Goal: Check status: Check status

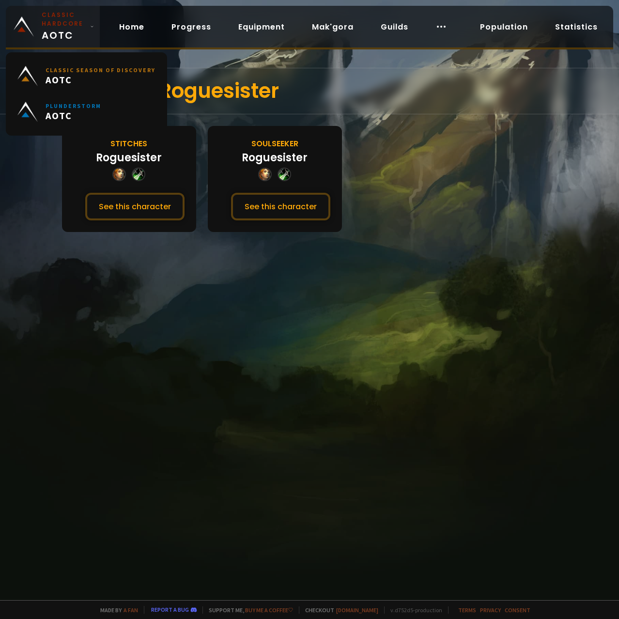
click at [46, 12] on small "Classic Hardcore" at bounding box center [64, 19] width 45 height 17
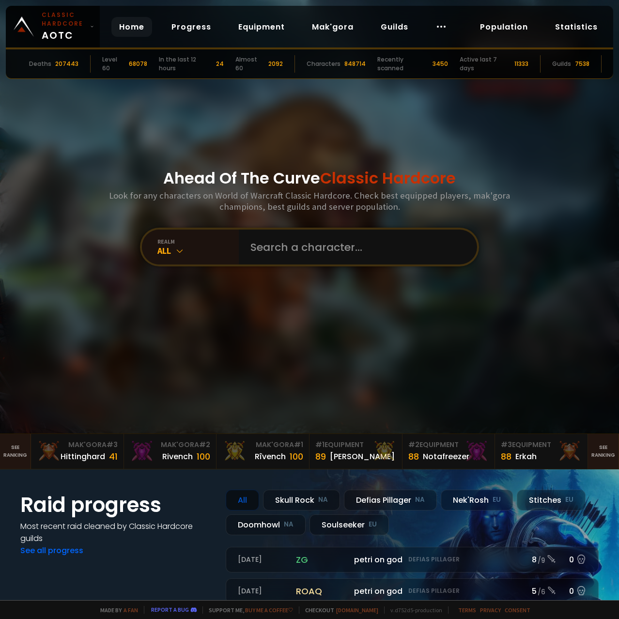
click at [334, 265] on div "realm All" at bounding box center [309, 247] width 339 height 39
click at [334, 258] on input "text" at bounding box center [354, 246] width 221 height 35
paste input "Theoneein-Soulseeker"
type input "Theoneein-Soulseeker"
click at [275, 267] on div "Ahead Of The Curve Classic Hardcore Look for any characters on World of Warcraf…" at bounding box center [309, 216] width 583 height 433
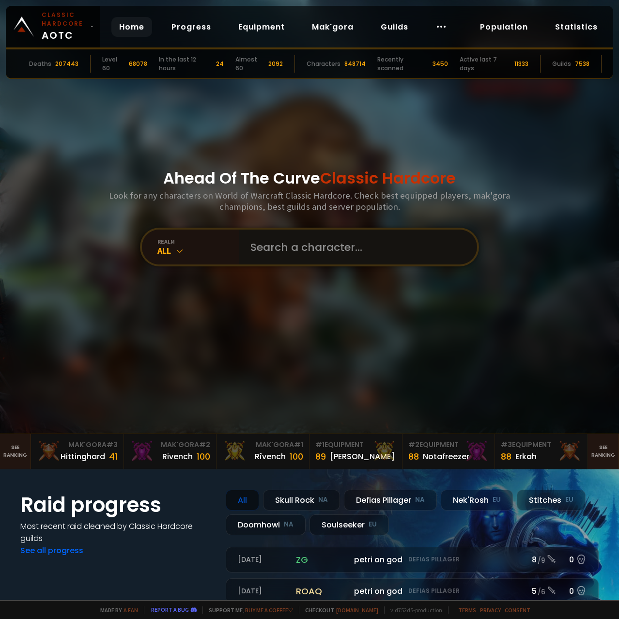
click at [273, 258] on input "text" at bounding box center [354, 246] width 221 height 35
paste input "Theoneein-Soulseeker"
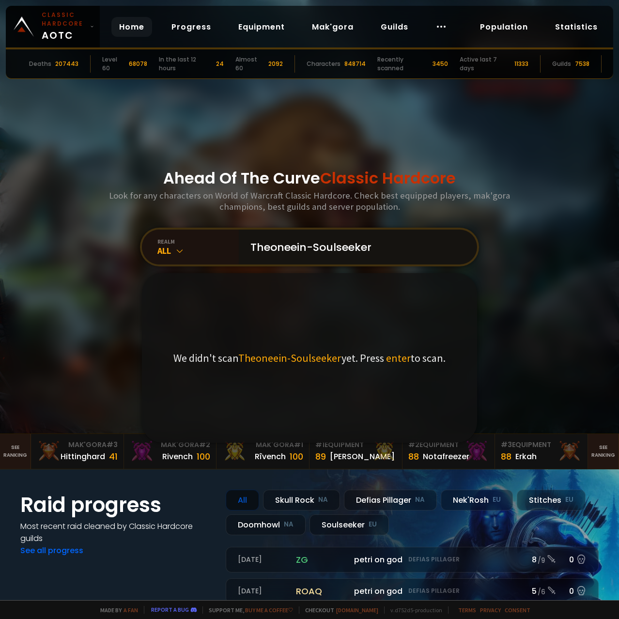
drag, startPoint x: 308, startPoint y: 245, endPoint x: 387, endPoint y: 237, distance: 79.3
click at [392, 241] on input "Theoneein-Soulseeker" at bounding box center [354, 246] width 221 height 35
type input "Theoneein"
